Goal: Information Seeking & Learning: Learn about a topic

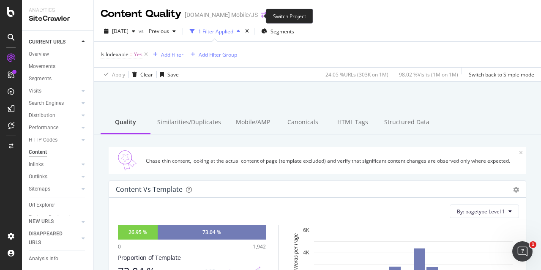
click at [261, 16] on icon "arrow-right-arrow-left" at bounding box center [263, 15] width 5 height 6
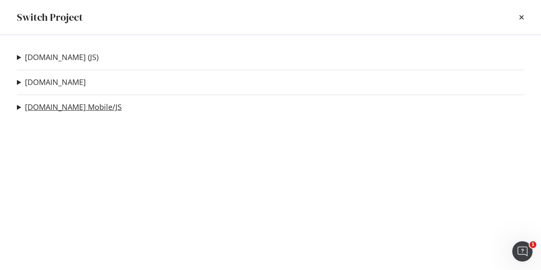
click at [70, 104] on link "[DOMAIN_NAME] Mobile/JS" at bounding box center [73, 107] width 97 height 9
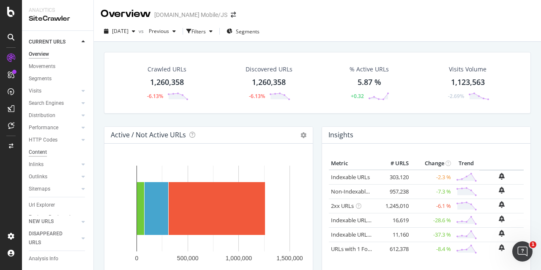
click at [41, 155] on div "Content" at bounding box center [38, 152] width 18 height 9
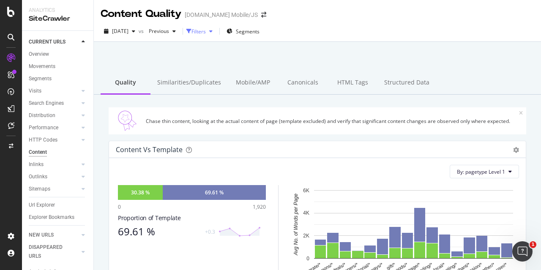
click at [191, 29] on div "button" at bounding box center [188, 31] width 5 height 5
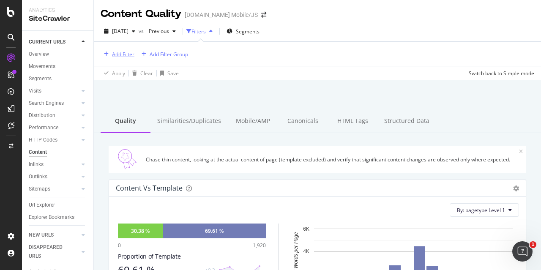
click at [133, 53] on div "Add Filter" at bounding box center [123, 54] width 22 height 7
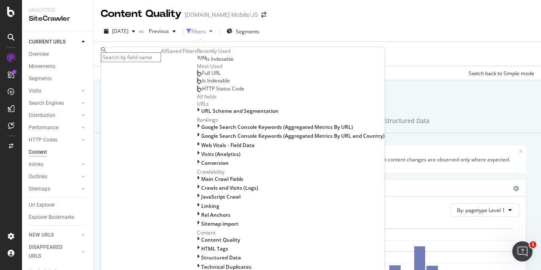
click at [202, 84] on span "Is Indexable" at bounding box center [216, 80] width 28 height 7
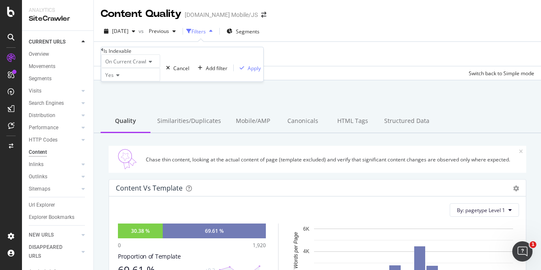
click at [201, 82] on div "On Current Crawl Yes Cancel Add filter Apply" at bounding box center [182, 68] width 162 height 27
click at [248, 71] on div "Apply" at bounding box center [254, 67] width 13 height 7
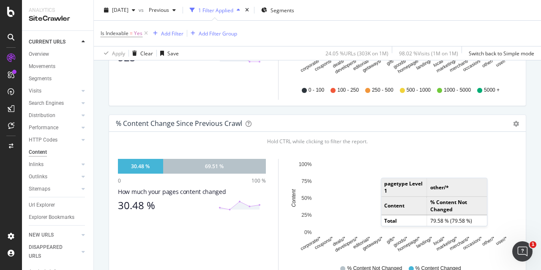
scroll to position [380, 0]
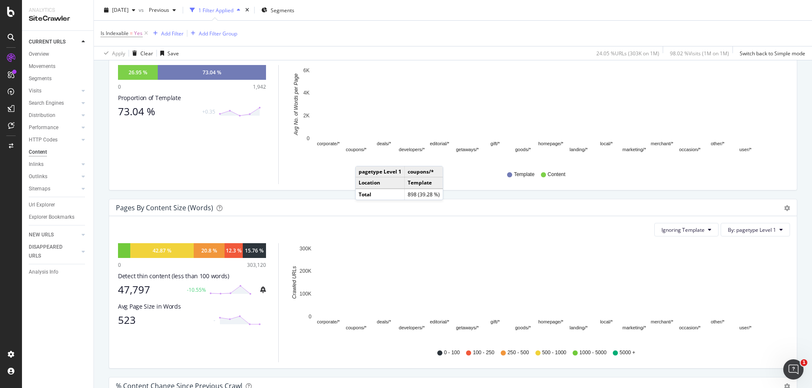
scroll to position [180, 0]
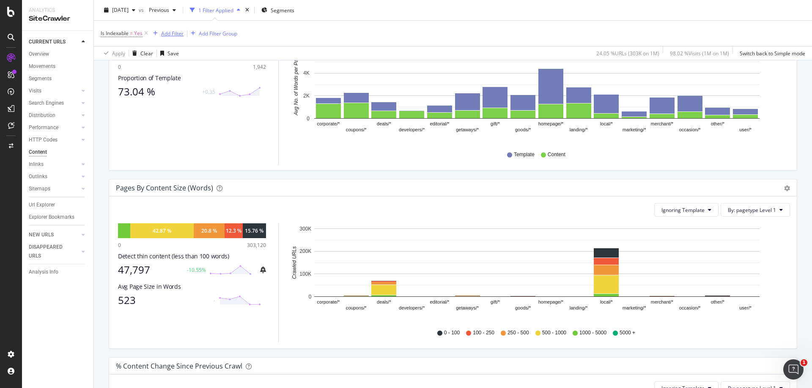
click at [180, 35] on div "Add Filter" at bounding box center [172, 33] width 22 height 7
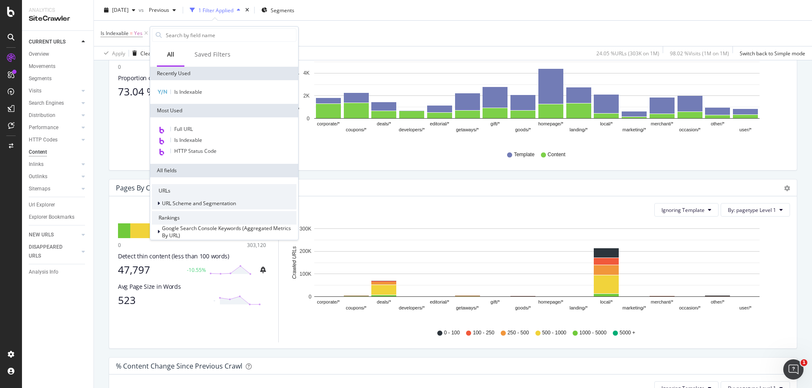
click at [199, 200] on span "URL Scheme and Segmentation" at bounding box center [199, 203] width 74 height 7
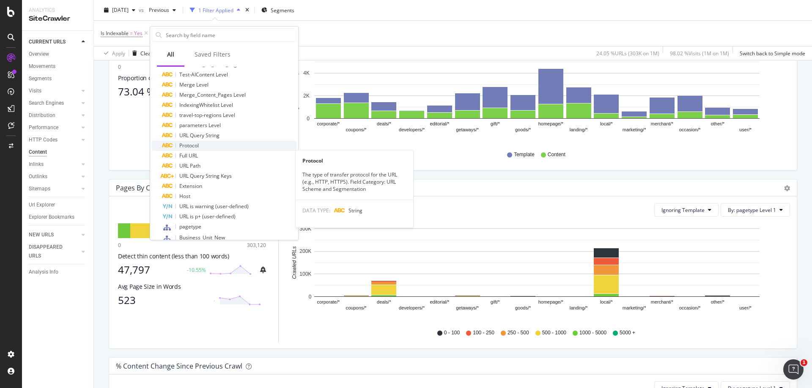
scroll to position [211, 0]
click at [185, 151] on div "Full URL" at bounding box center [229, 155] width 134 height 10
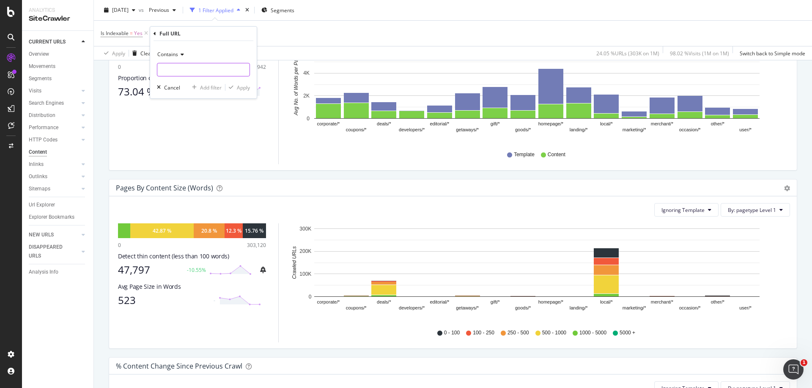
click at [186, 75] on input "text" at bounding box center [203, 70] width 92 height 14
type input "coupons"
click at [240, 92] on button "Apply" at bounding box center [237, 87] width 25 height 8
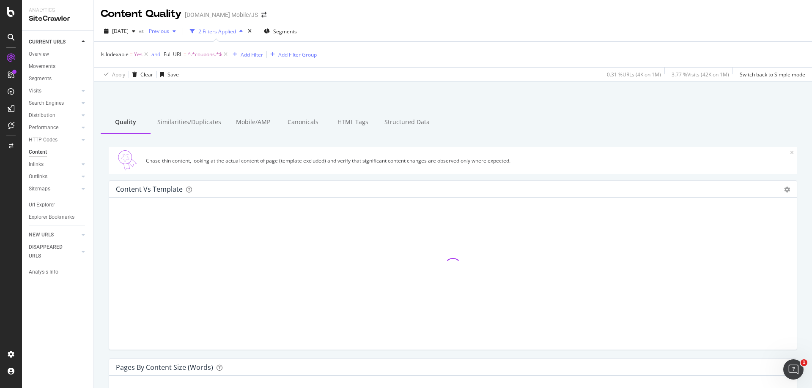
click at [176, 33] on icon "button" at bounding box center [173, 31] width 3 height 5
click at [225, 69] on div "2024 Dec. 8th 808K URLs" at bounding box center [201, 72] width 75 height 8
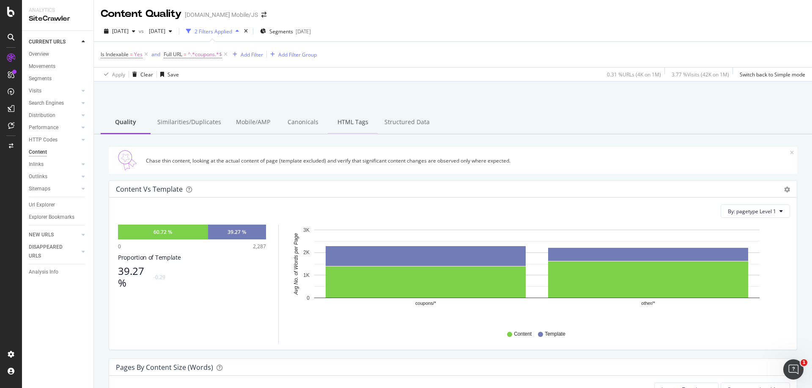
click at [355, 120] on div "HTML Tags" at bounding box center [353, 122] width 50 height 23
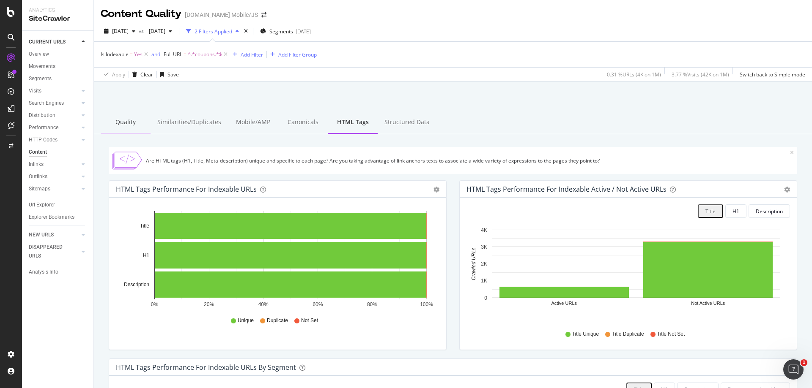
click at [134, 123] on div "Quality" at bounding box center [126, 122] width 50 height 23
drag, startPoint x: 134, startPoint y: 123, endPoint x: 320, endPoint y: 188, distance: 196.3
click at [134, 123] on div "Quality" at bounding box center [126, 122] width 50 height 23
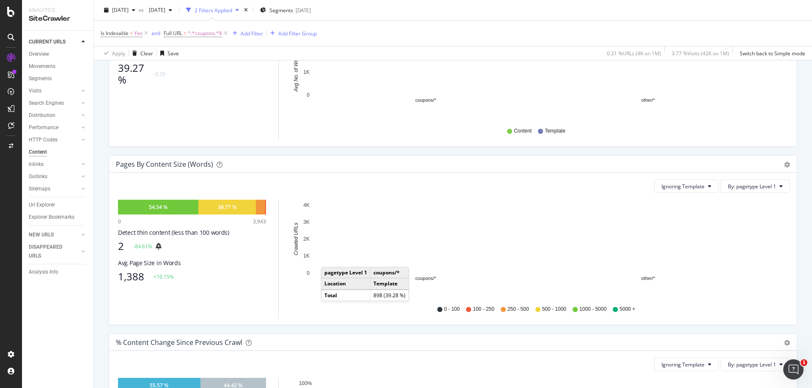
scroll to position [211, 0]
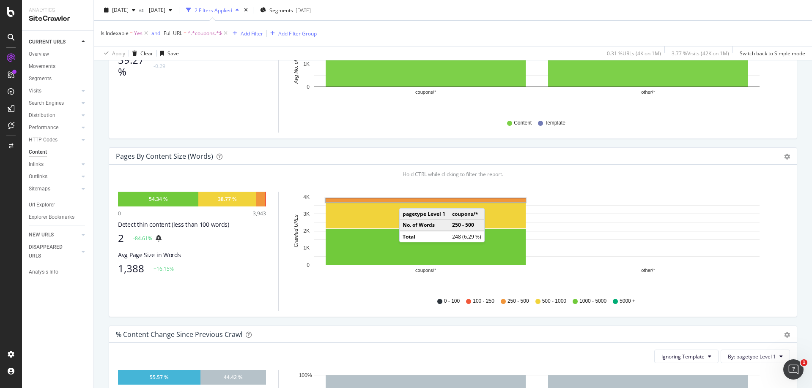
click at [407, 200] on rect "A chart." at bounding box center [425, 201] width 200 height 4
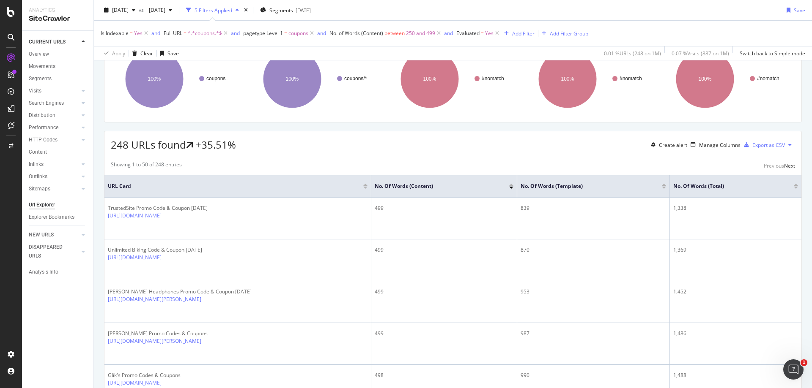
scroll to position [85, 0]
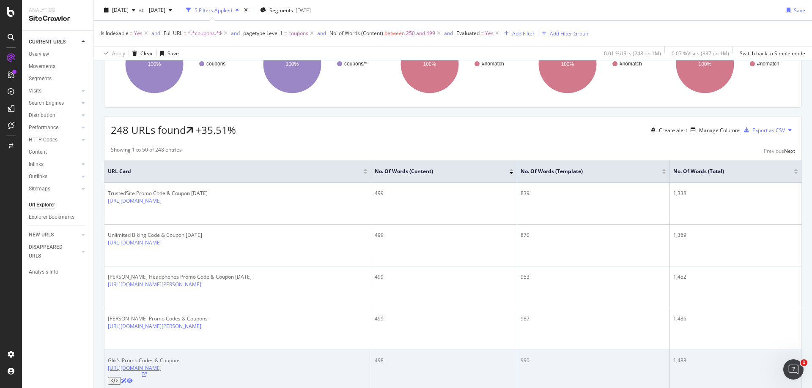
click at [145, 270] on link "https://www.groupon.com/coupons/gliks" at bounding box center [135, 368] width 54 height 7
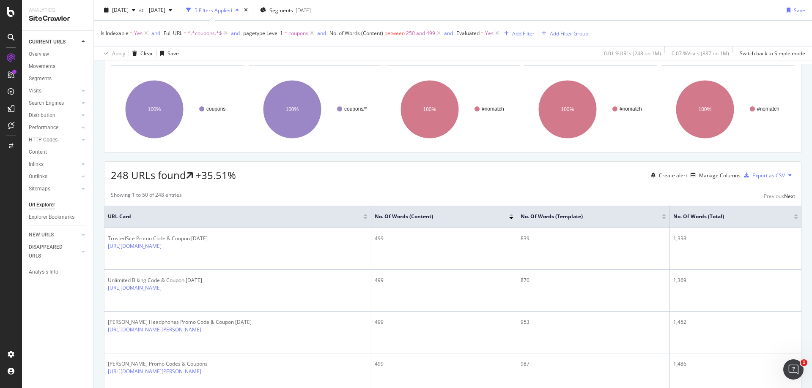
scroll to position [0, 0]
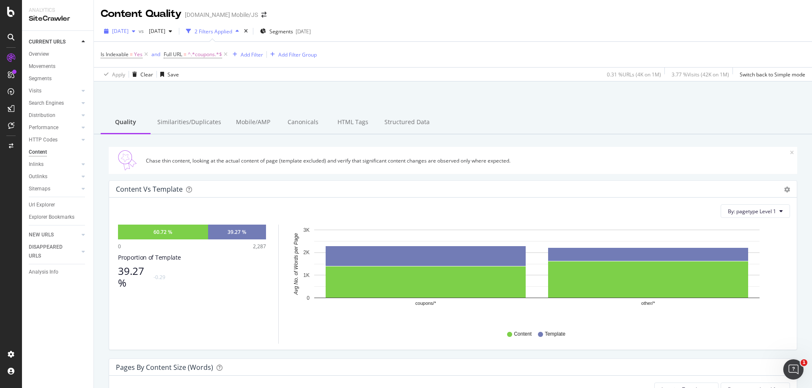
click at [129, 32] on span "2025 Aug. 31st" at bounding box center [120, 30] width 16 height 7
click at [188, 86] on div "760K URLs" at bounding box center [175, 88] width 25 height 8
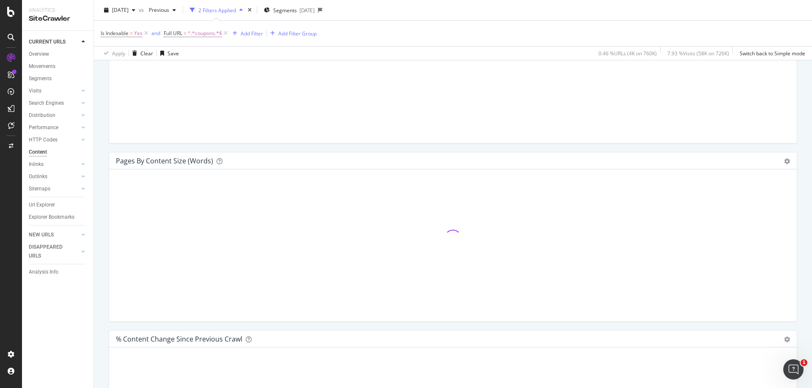
scroll to position [211, 0]
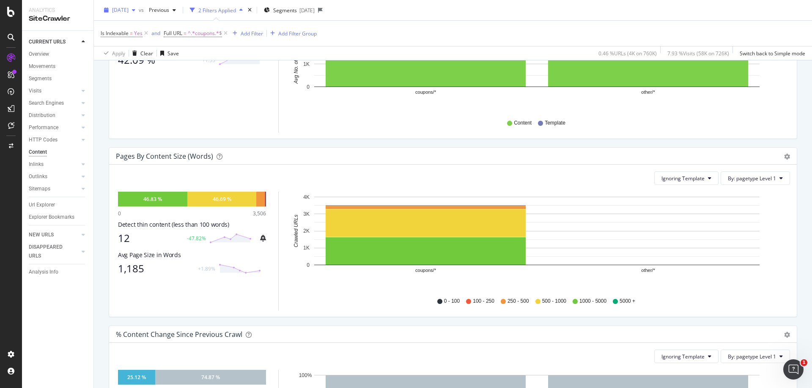
click at [129, 13] on span "[DATE]" at bounding box center [120, 9] width 16 height 7
click at [156, 43] on div "2025 Aug. 31st" at bounding box center [135, 41] width 45 height 8
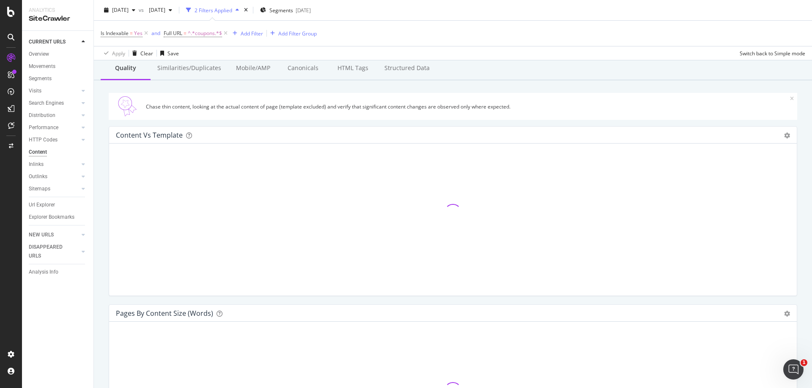
scroll to position [127, 0]
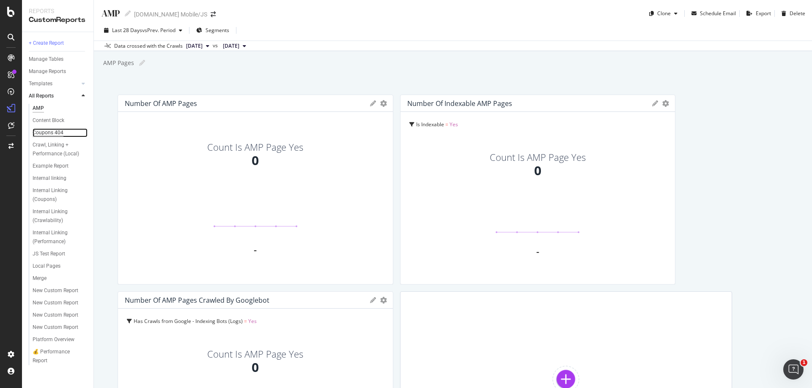
click at [41, 132] on div "Coupons 404" at bounding box center [48, 133] width 31 height 9
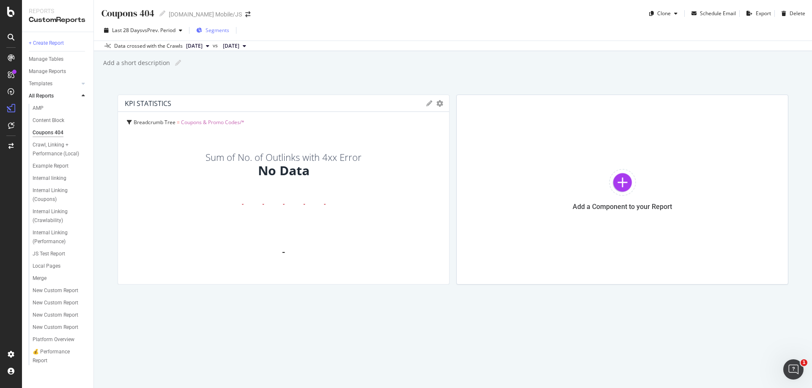
click at [219, 30] on span "Segments" at bounding box center [217, 30] width 24 height 7
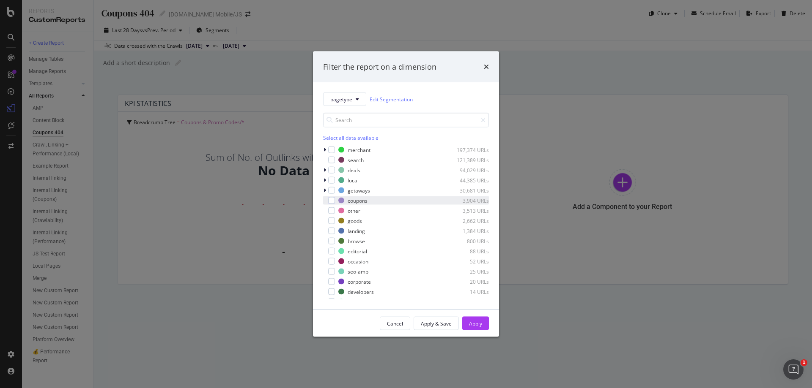
click at [327, 200] on div "modal" at bounding box center [325, 201] width 5 height 8
click at [481, 326] on div "Apply" at bounding box center [475, 323] width 13 height 7
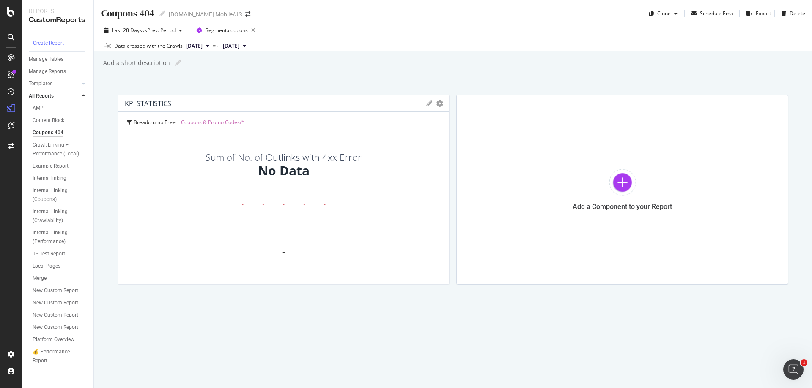
click at [284, 170] on div "No Data" at bounding box center [284, 171] width 52 height 18
click at [429, 100] on div "KPI STATISTICS KPIs Table Edit KPIs Edit Filter Export as CSV Delete Add to Cus…" at bounding box center [283, 103] width 331 height 17
click at [439, 103] on icon "gear" at bounding box center [439, 103] width 7 height 7
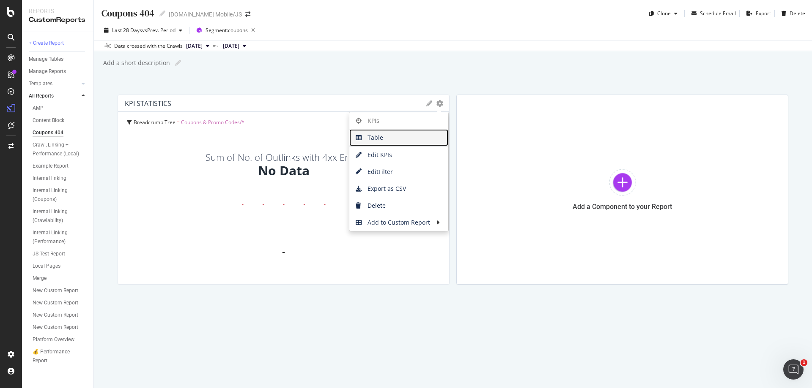
click at [398, 144] on span "Table" at bounding box center [398, 137] width 99 height 13
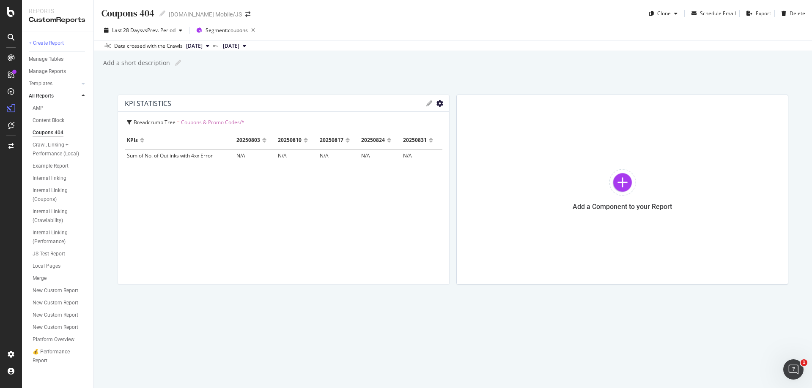
click at [437, 104] on icon "gear" at bounding box center [439, 103] width 7 height 7
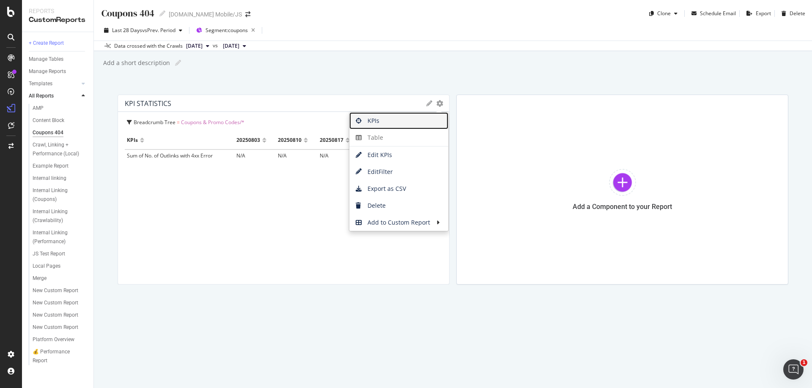
click at [385, 118] on span "KPIs" at bounding box center [398, 121] width 99 height 13
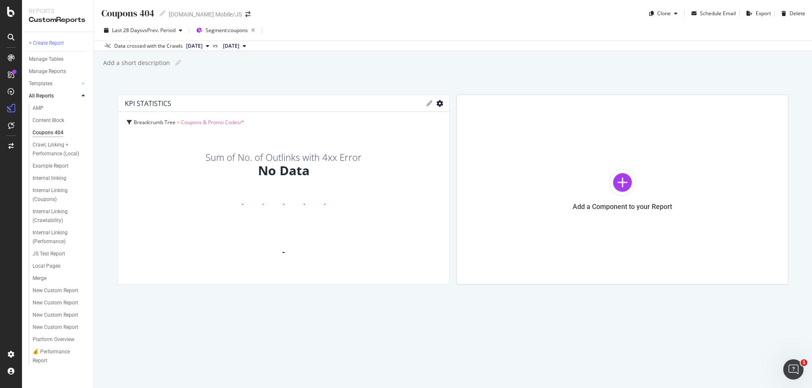
click at [438, 101] on icon "gear" at bounding box center [439, 103] width 7 height 7
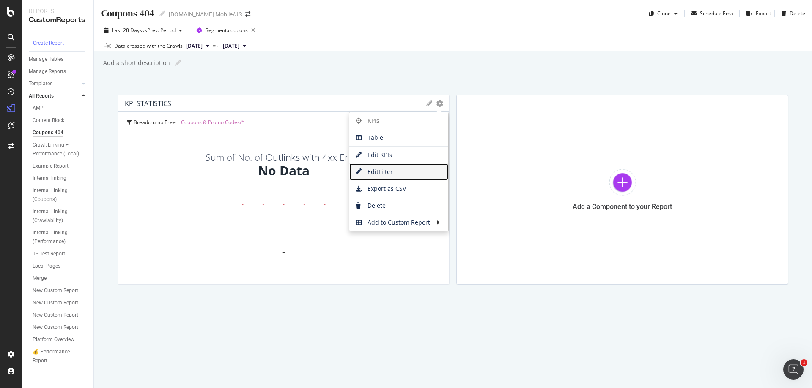
click at [382, 169] on span "Edit Filter" at bounding box center [398, 172] width 99 height 13
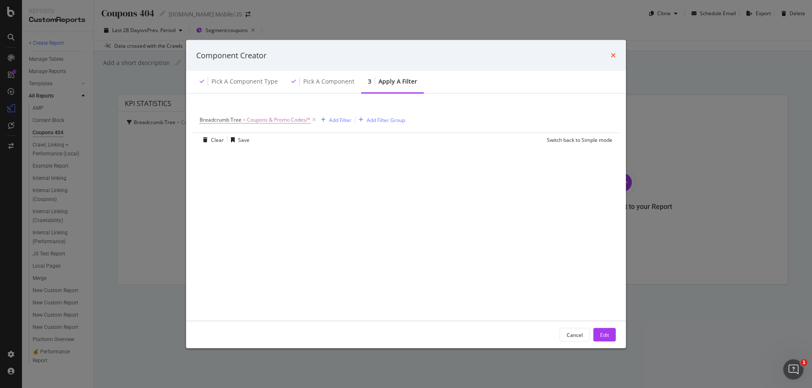
click at [613, 52] on icon "times" at bounding box center [612, 55] width 5 height 7
click at [568, 332] on div "Cancel" at bounding box center [574, 334] width 16 height 7
click at [610, 55] on icon "times" at bounding box center [612, 55] width 5 height 7
click at [577, 336] on div "Cancel" at bounding box center [574, 334] width 16 height 7
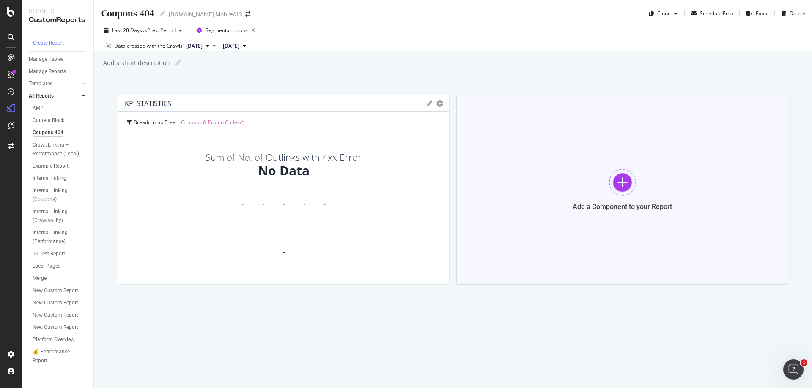
click at [623, 203] on div "Add a Component to your Report" at bounding box center [621, 207] width 99 height 8
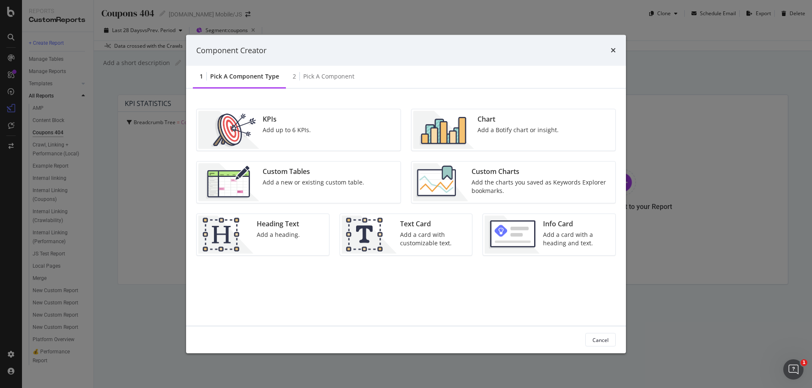
click at [502, 124] on div "Chart Add a Botify chart or insight." at bounding box center [518, 130] width 88 height 38
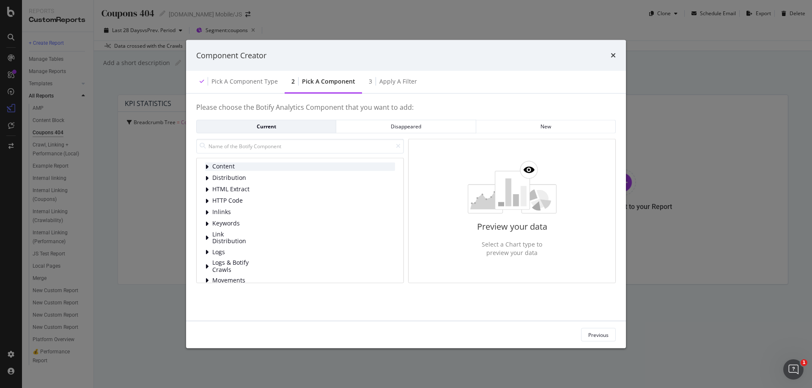
click at [211, 166] on div "Content" at bounding box center [300, 166] width 190 height 8
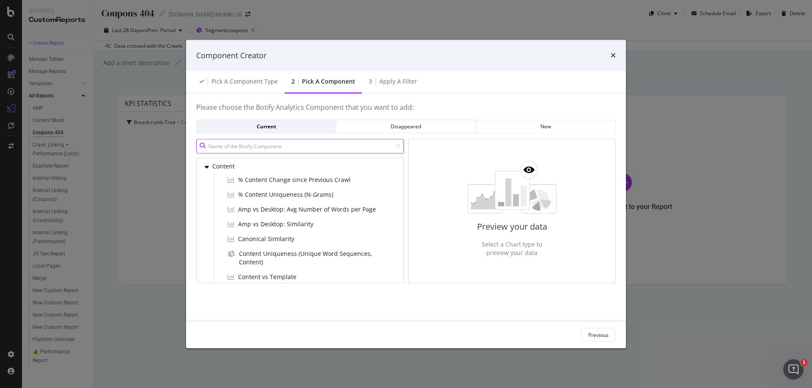
click at [284, 148] on input "modal" at bounding box center [300, 146] width 208 height 15
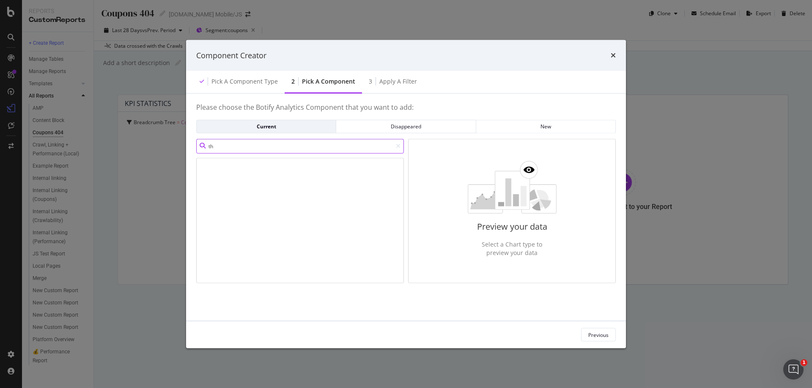
type input "t"
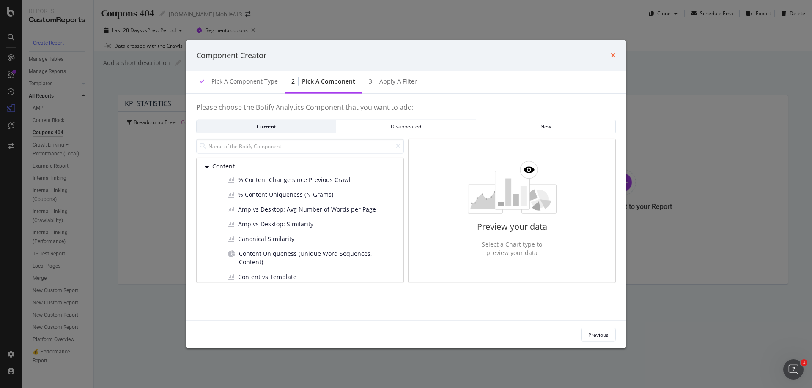
click at [613, 55] on icon "times" at bounding box center [612, 55] width 5 height 7
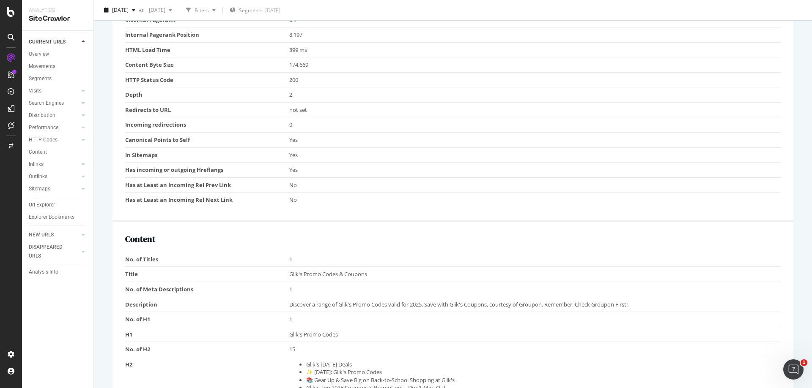
scroll to position [169, 0]
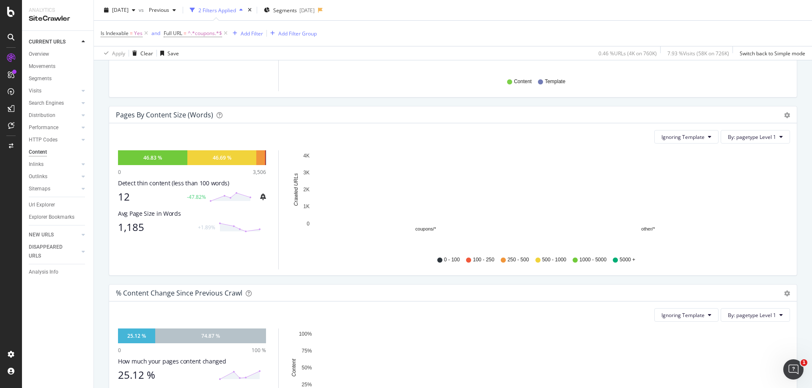
scroll to position [254, 0]
